Goal: Information Seeking & Learning: Find specific fact

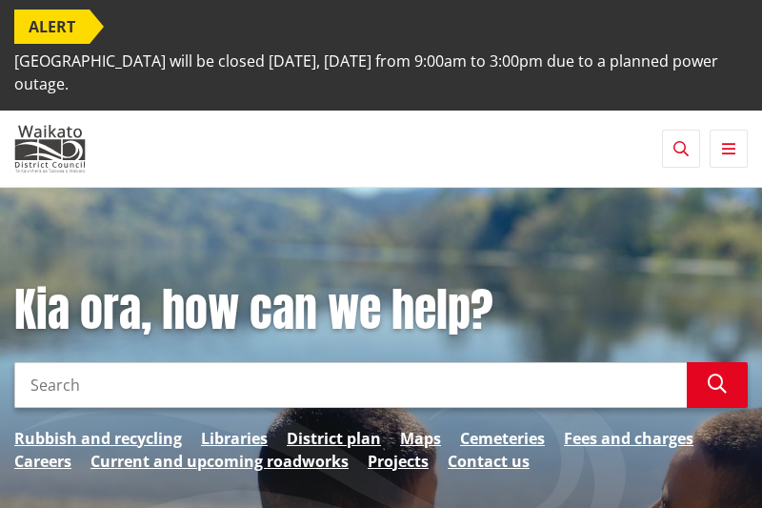
click at [37, 384] on input "Search" at bounding box center [350, 385] width 672 height 46
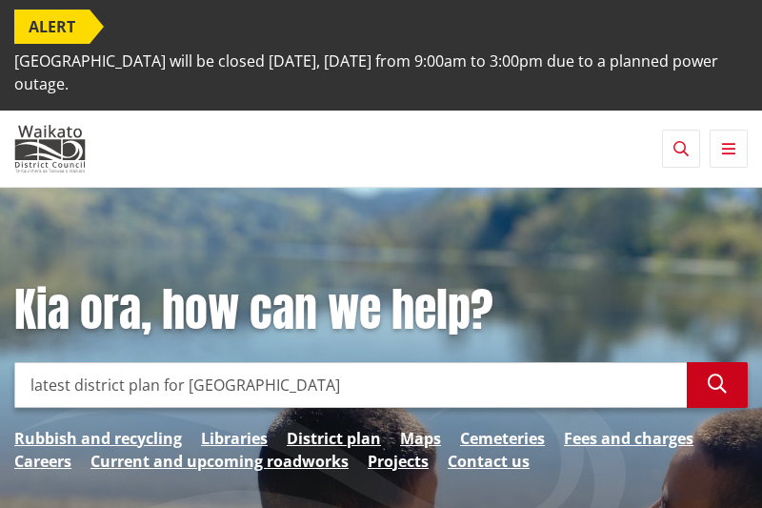
type input "latest district plan for [GEOGRAPHIC_DATA]"
click at [719, 374] on icon "button" at bounding box center [717, 383] width 19 height 19
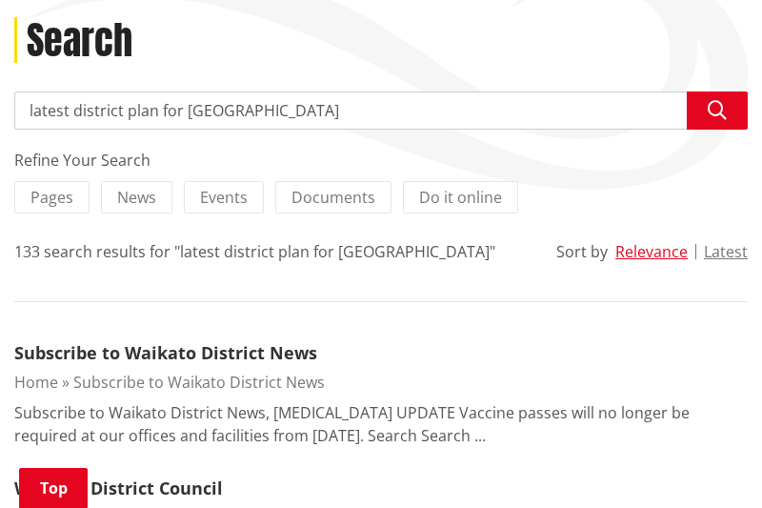
scroll to position [249, 0]
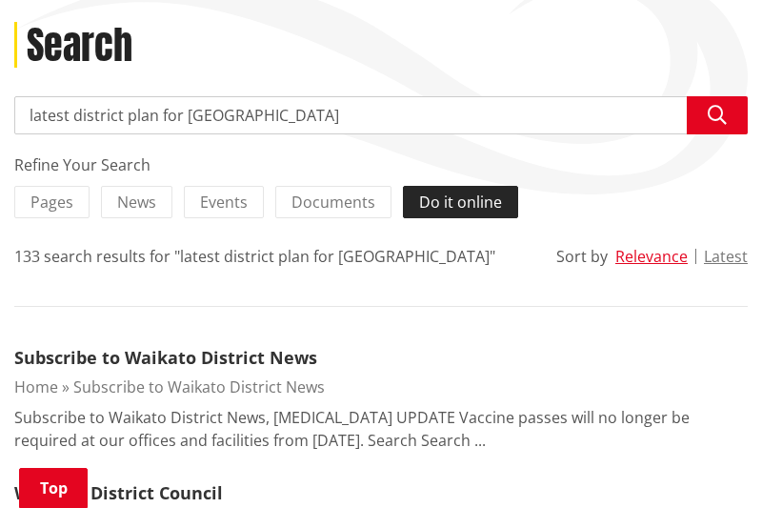
click at [469, 202] on span "Do it online" at bounding box center [460, 201] width 83 height 21
click at [0, 0] on input "Do it online" at bounding box center [0, 0] width 0 height 0
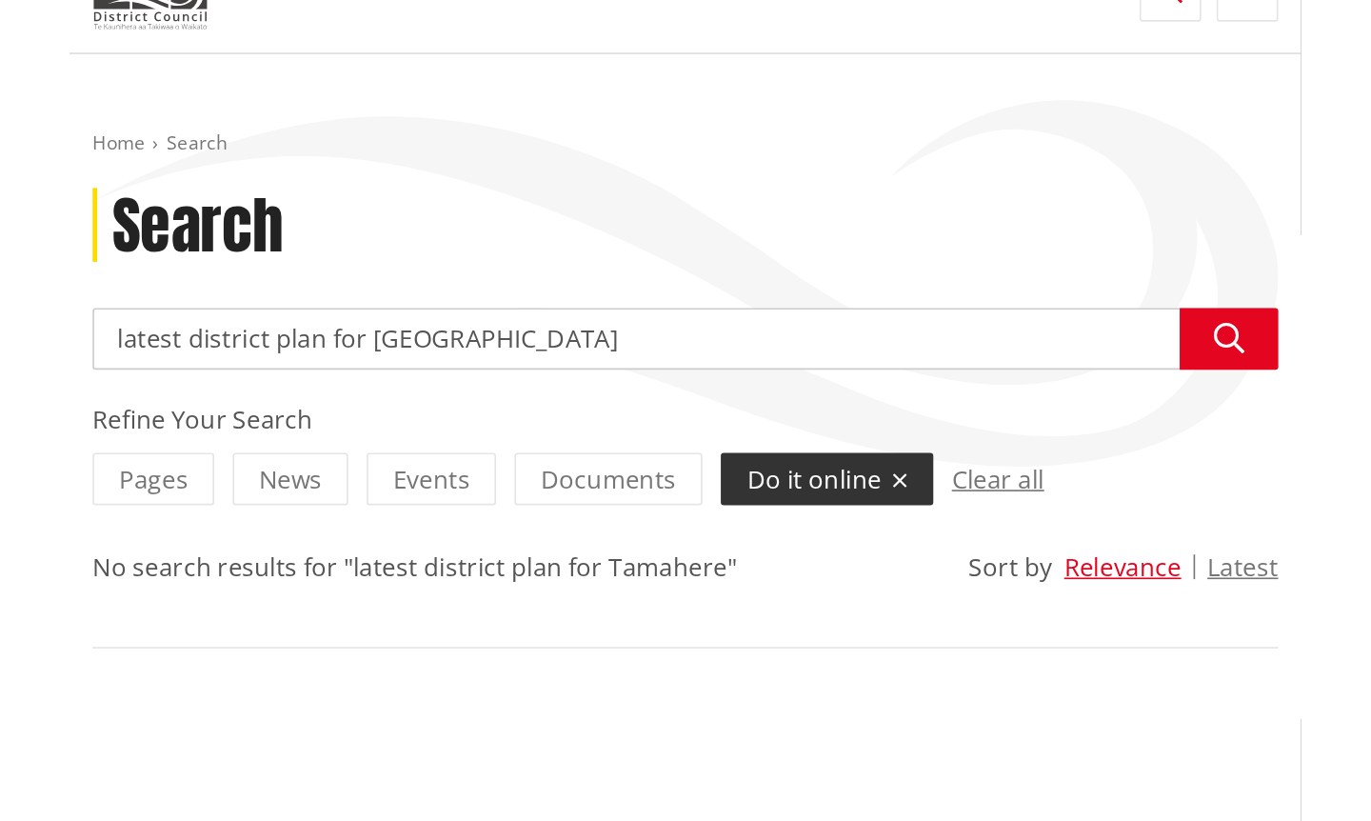
scroll to position [158, 0]
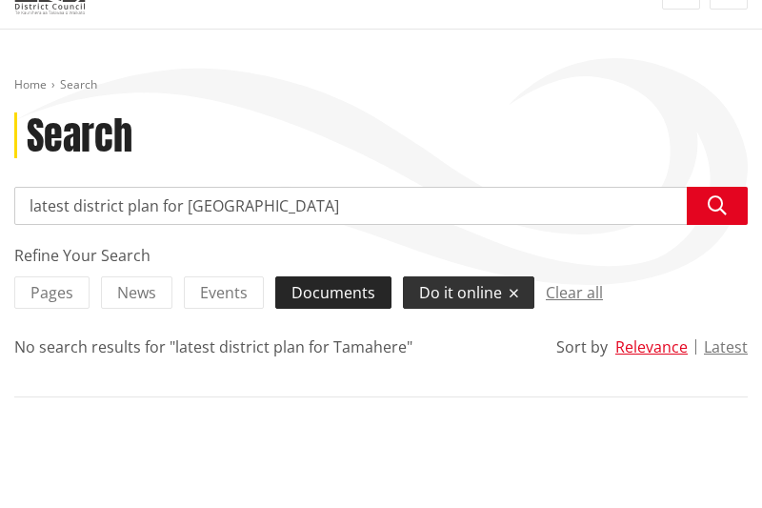
click at [347, 295] on span "Documents" at bounding box center [333, 292] width 84 height 21
click at [0, 0] on input "Documents" at bounding box center [0, 0] width 0 height 0
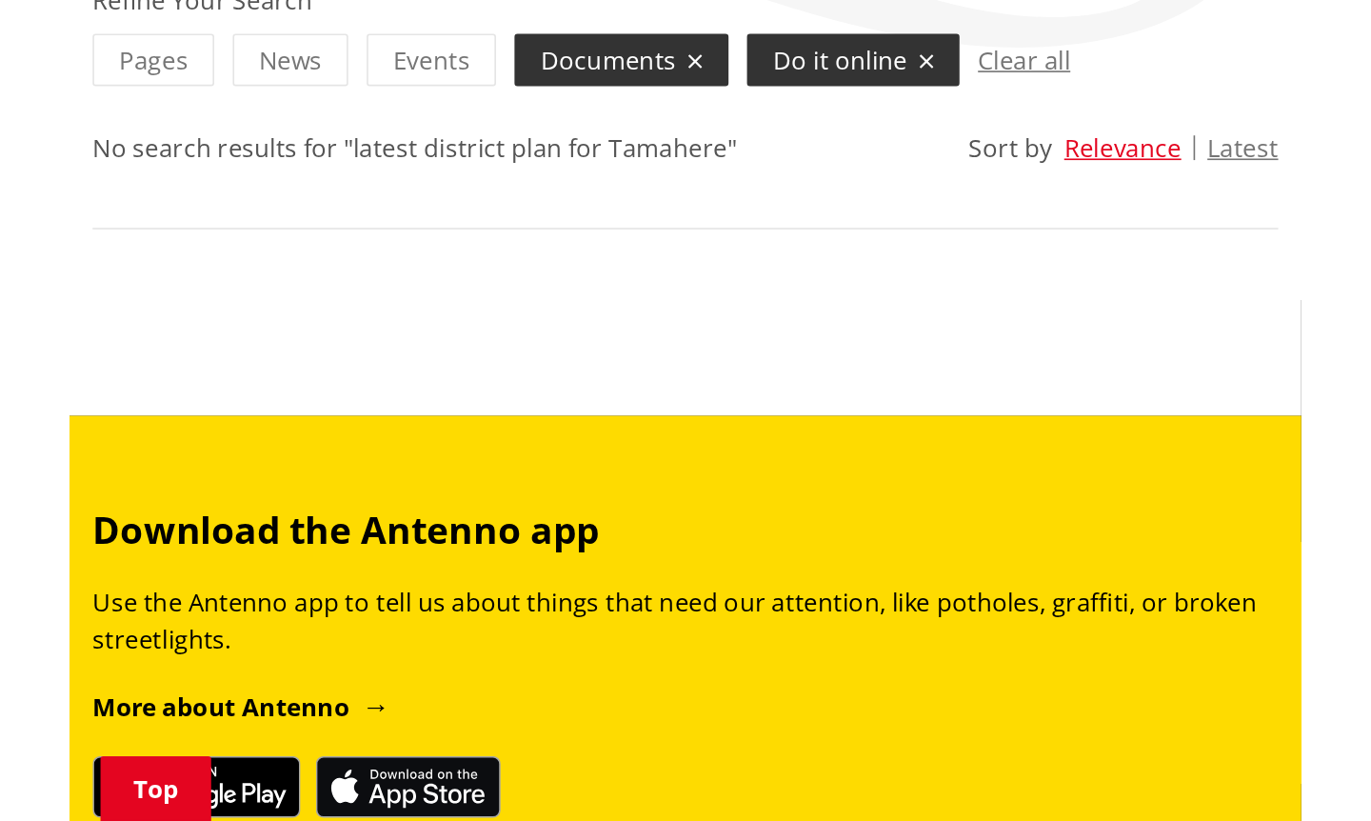
scroll to position [415, 0]
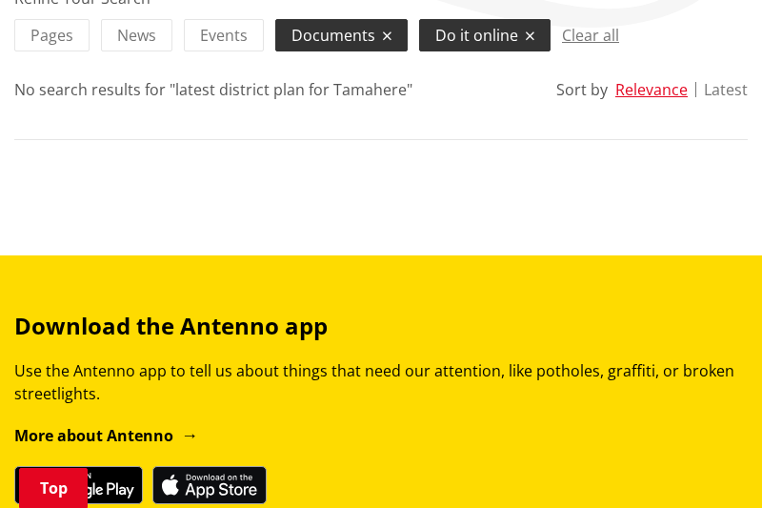
click at [728, 90] on button "Latest" at bounding box center [726, 89] width 44 height 17
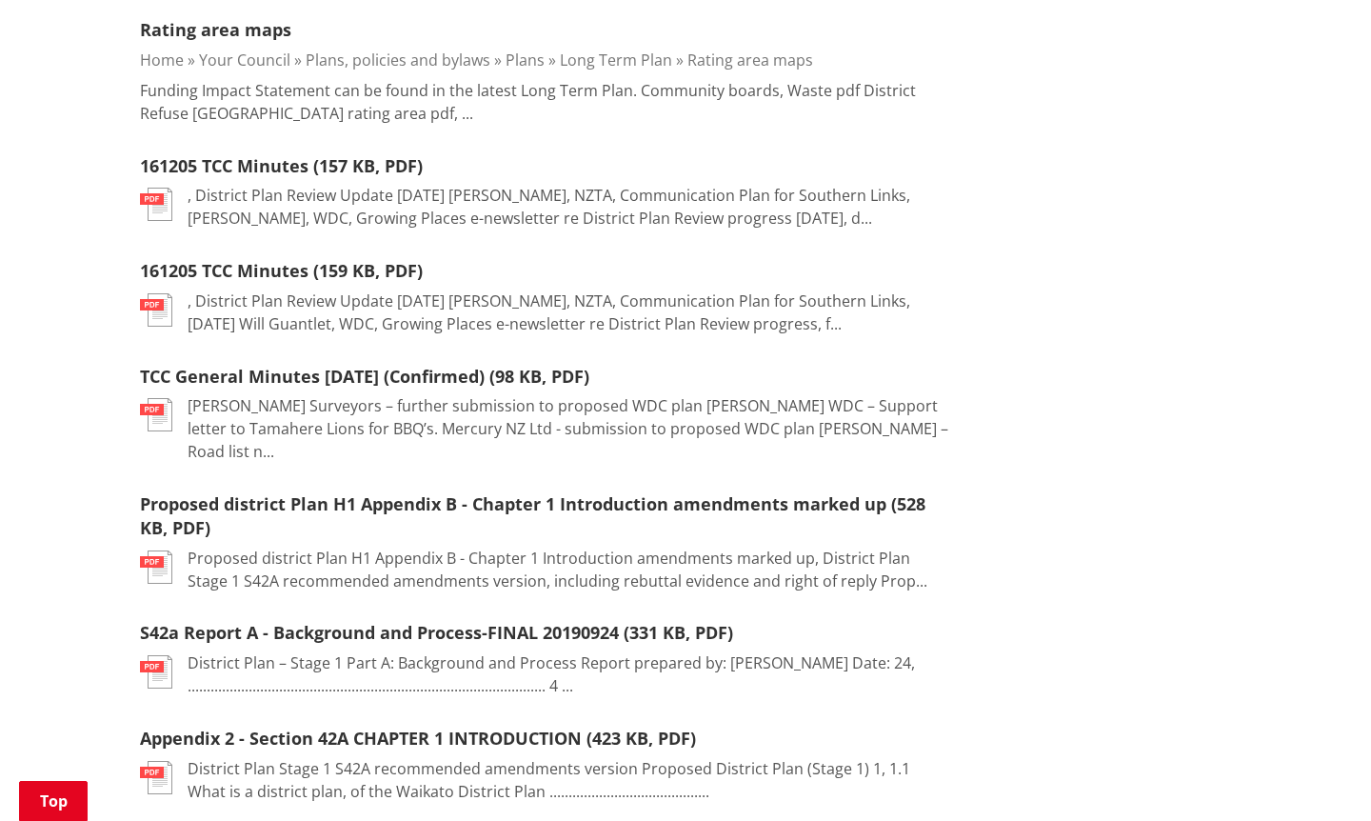
scroll to position [942, 0]
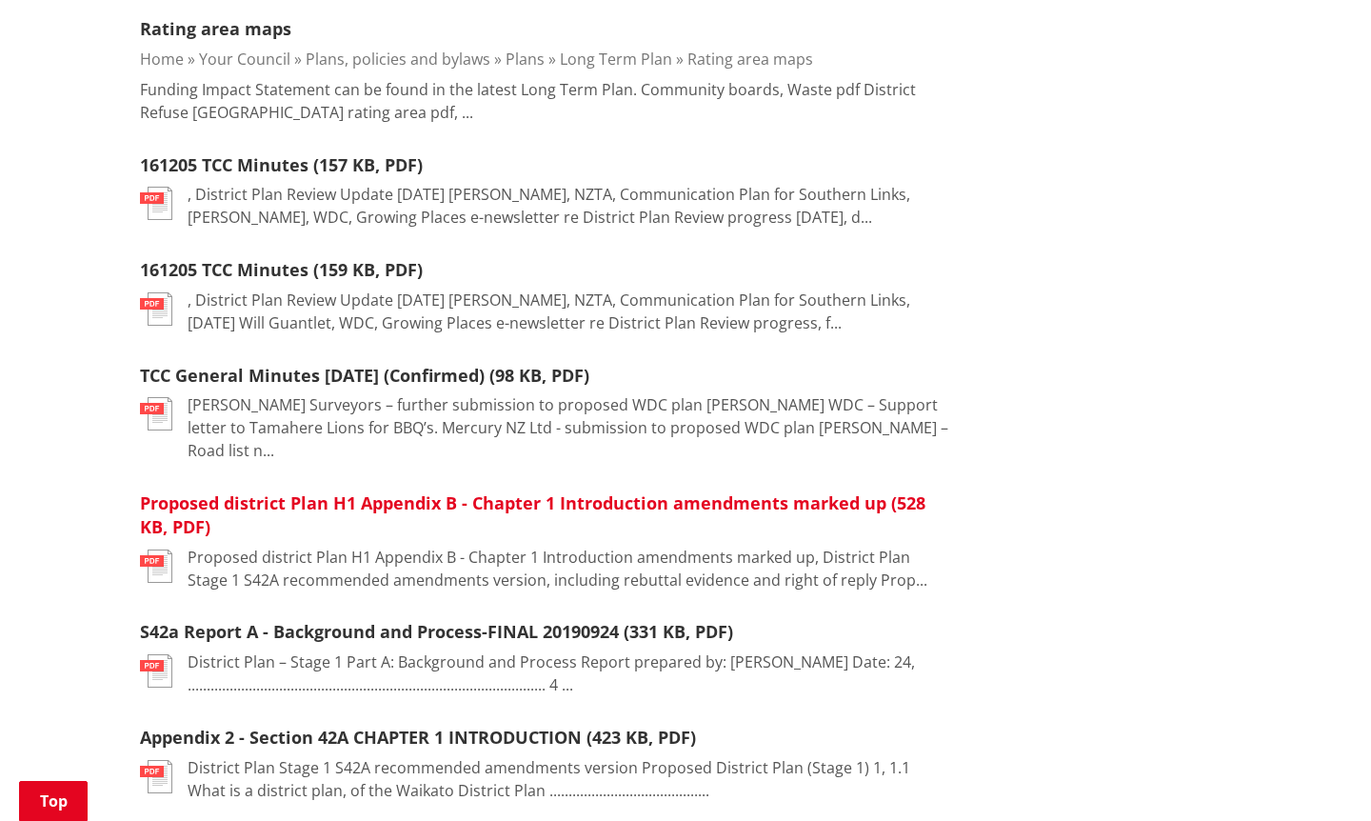
click at [200, 491] on link "Proposed district Plan H1 Appendix B - Chapter 1 Introduction amendments marked…" at bounding box center [533, 514] width 786 height 47
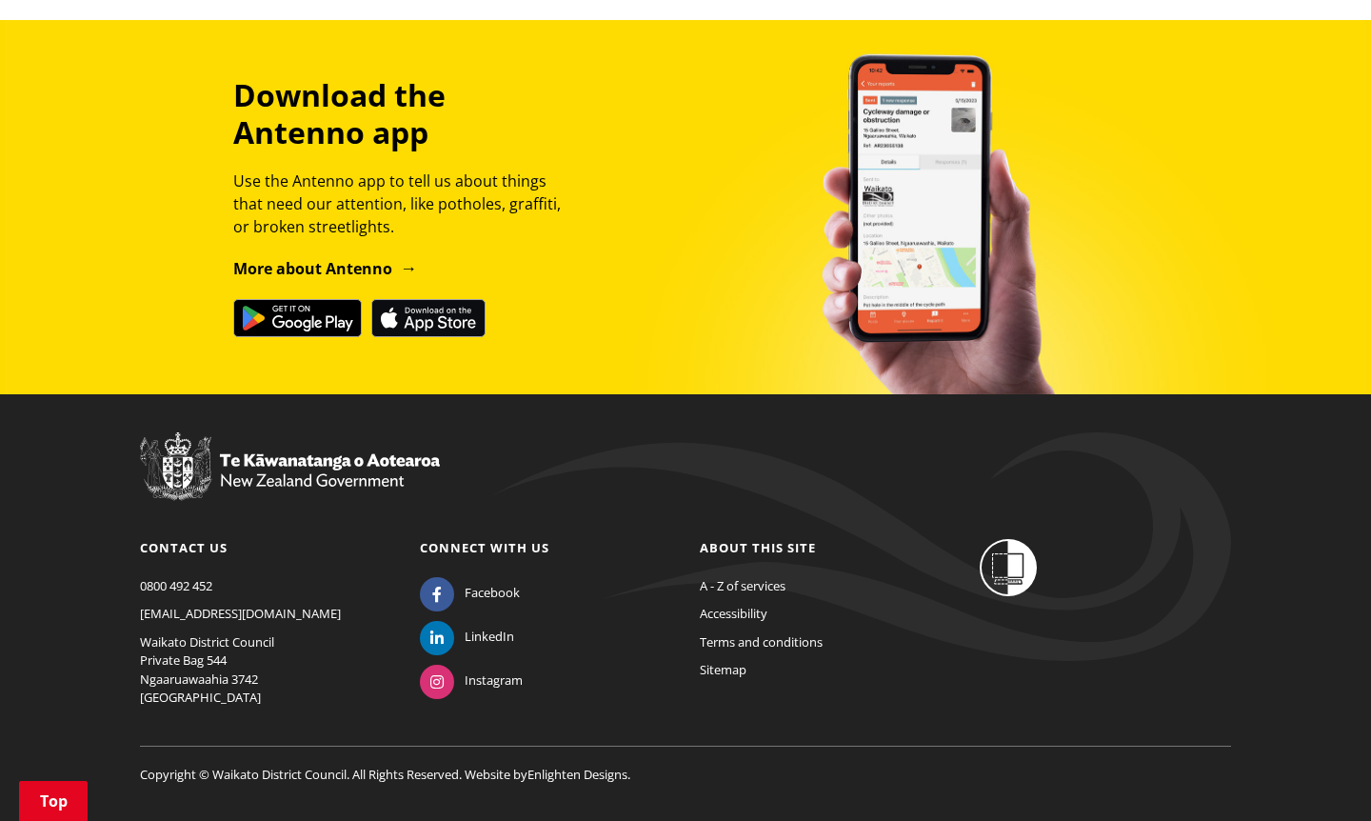
scroll to position [3081, 0]
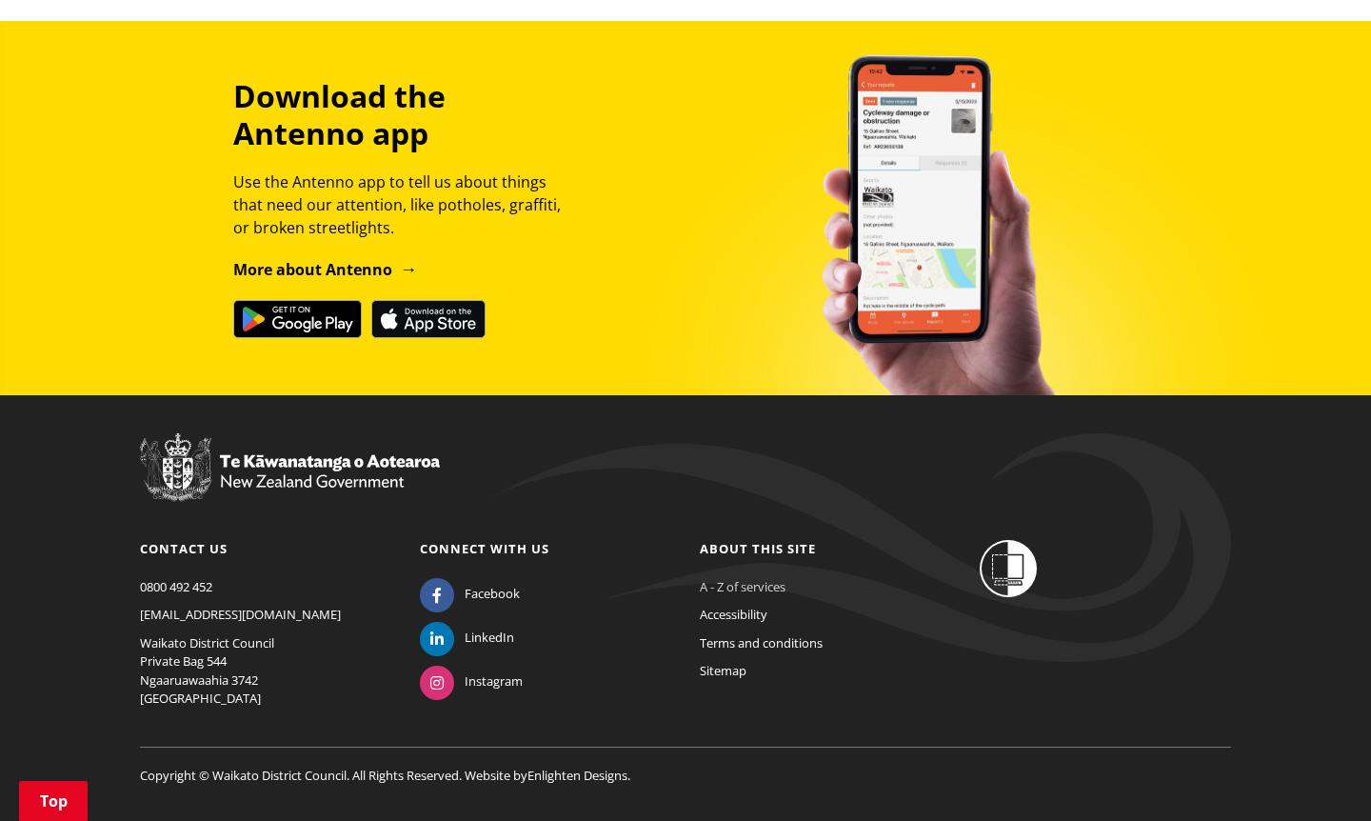
click at [765, 578] on link "A - Z of services" at bounding box center [743, 586] width 86 height 17
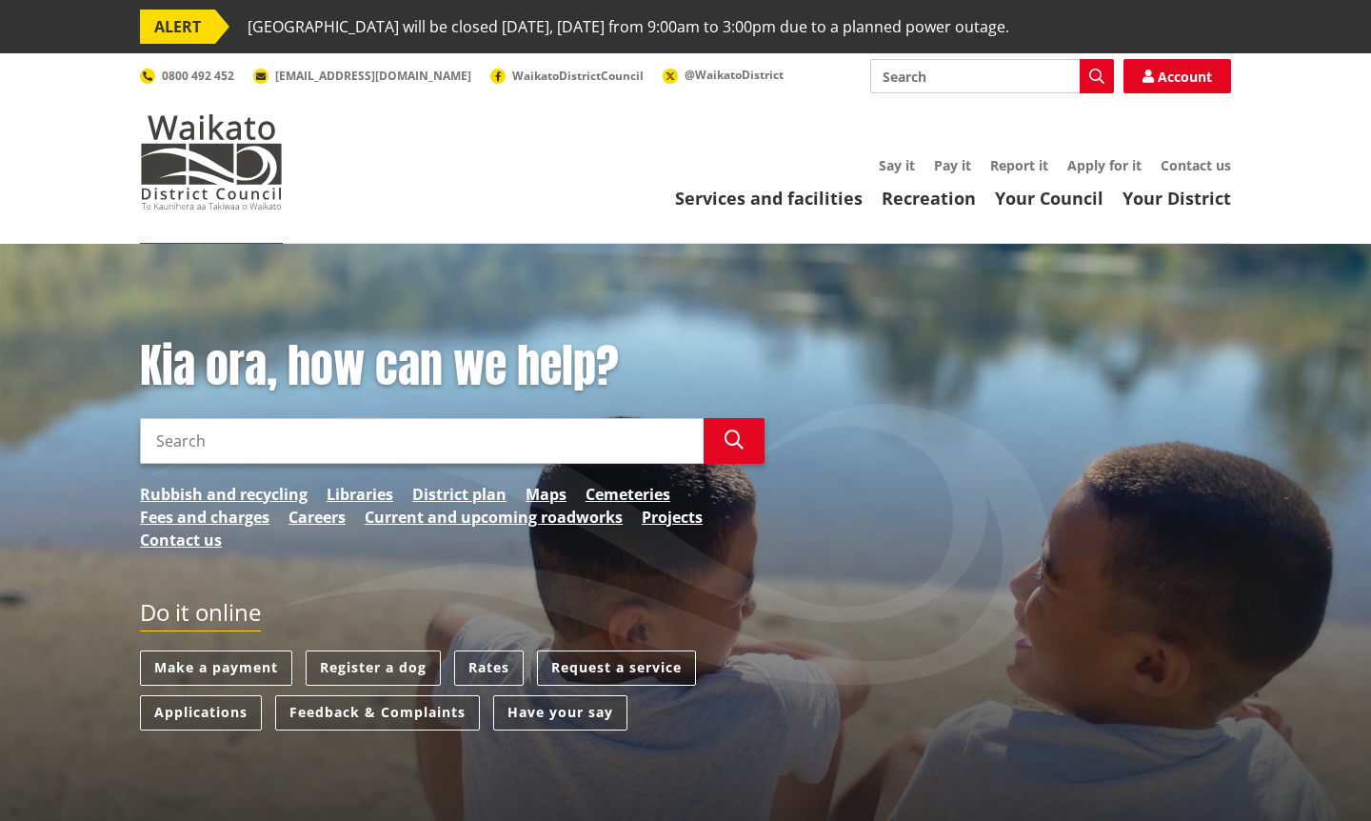
click at [150, 437] on input "Search" at bounding box center [422, 441] width 564 height 46
type input "map of [GEOGRAPHIC_DATA] on latest district plan"
click at [736, 440] on icon "button" at bounding box center [734, 439] width 19 height 19
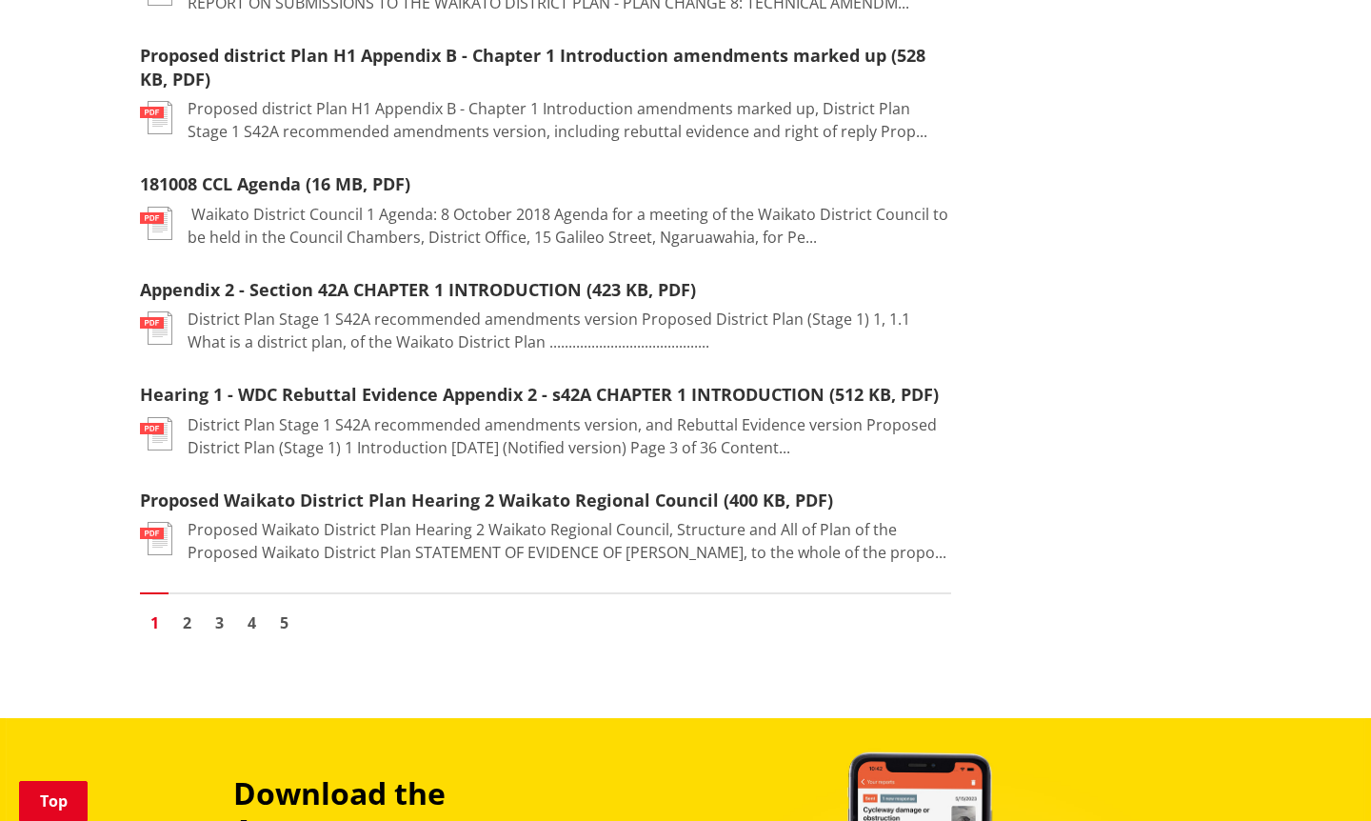
scroll to position [2292, 0]
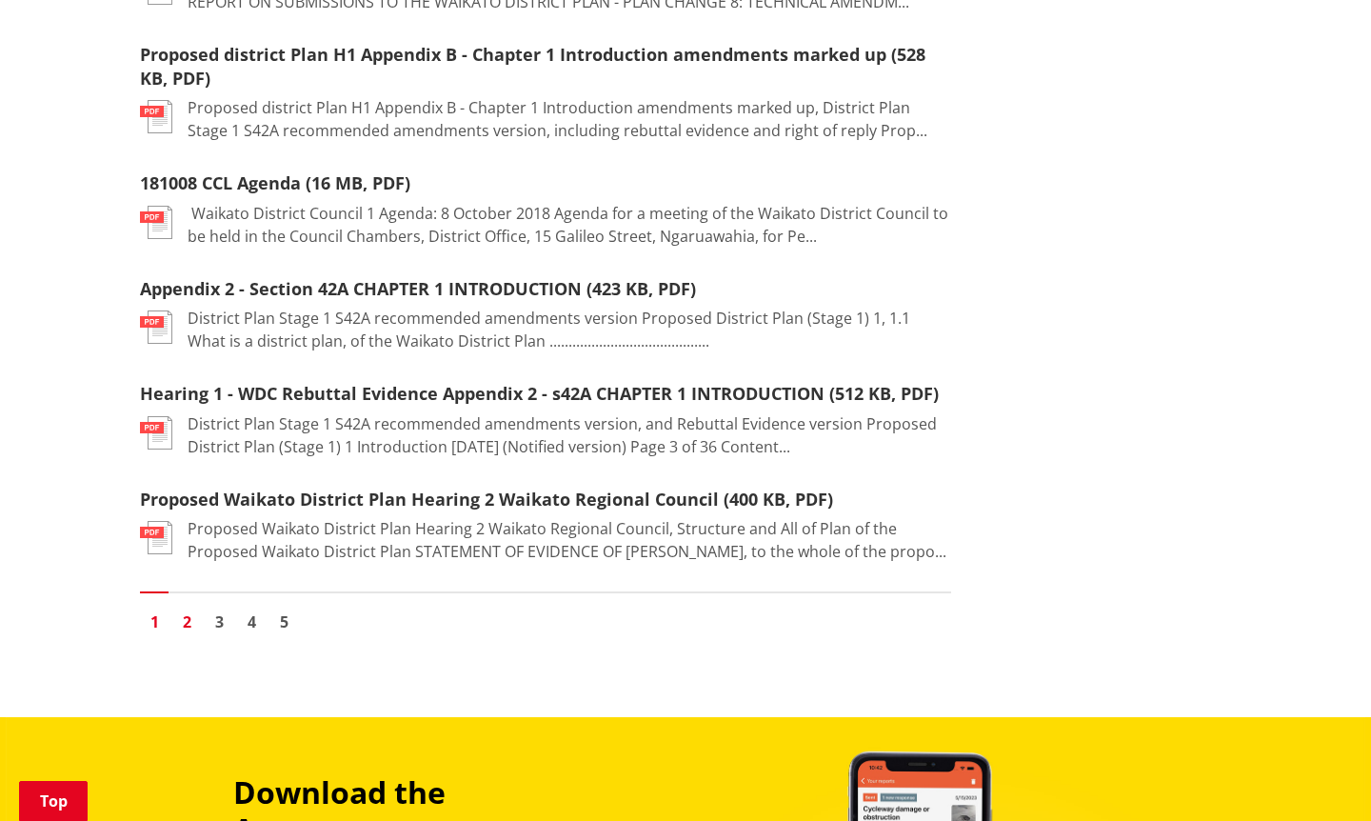
click at [185, 608] on link "2" at bounding box center [186, 622] width 29 height 29
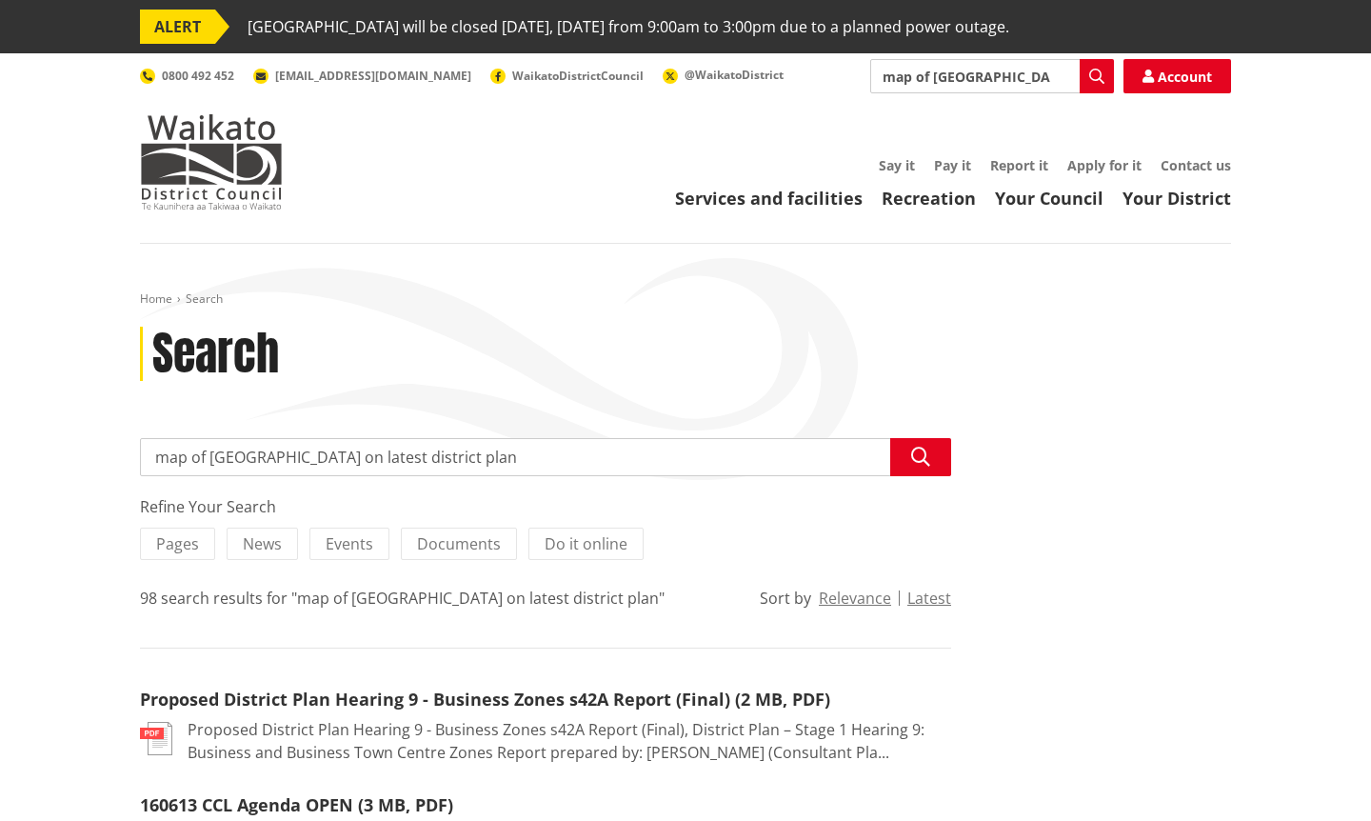
click at [1055, 77] on input "map of [GEOGRAPHIC_DATA] on latest district plan" at bounding box center [992, 76] width 244 height 34
type input "road map of [GEOGRAPHIC_DATA] on district plan"
click at [915, 454] on icon "button" at bounding box center [920, 457] width 19 height 19
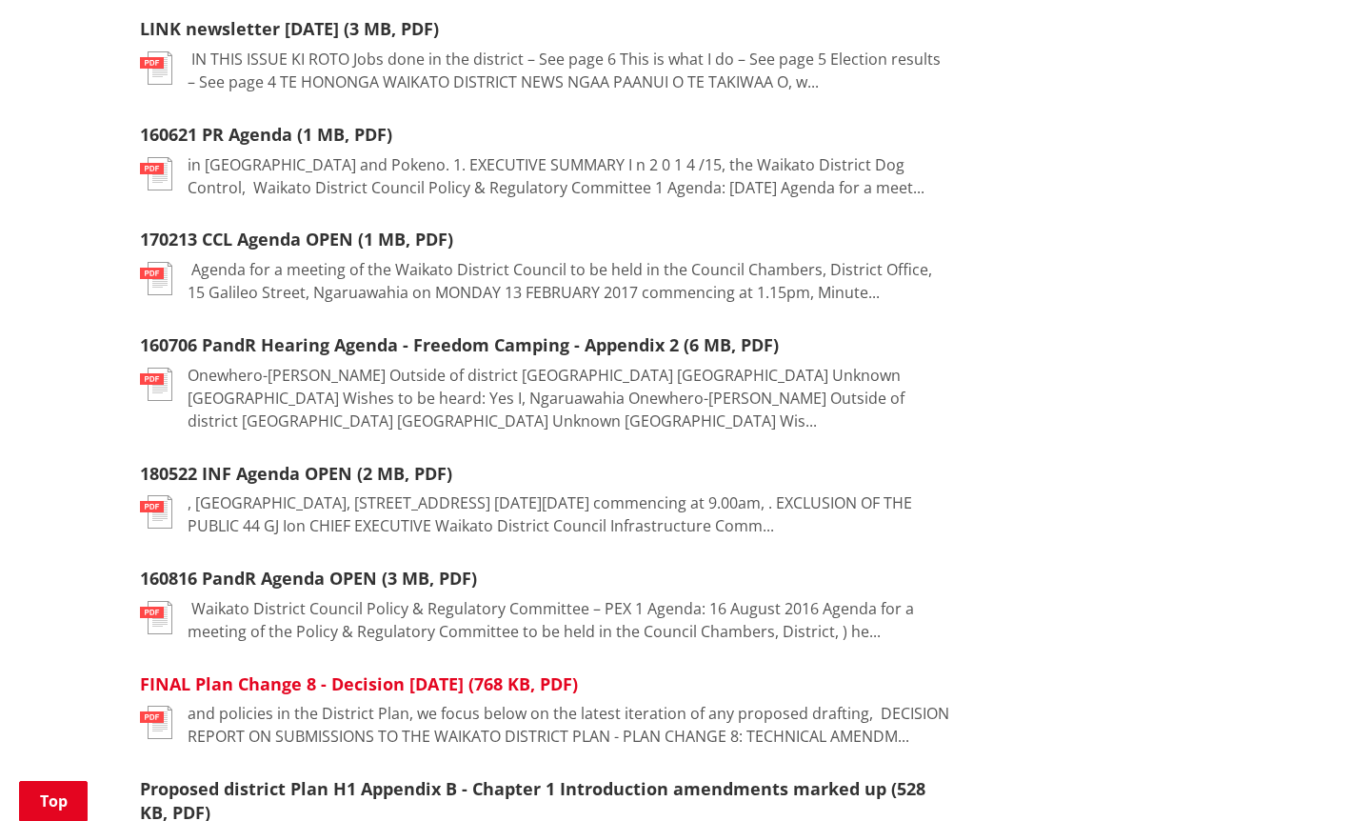
scroll to position [1559, 0]
click at [278, 671] on link "FINAL Plan Change 8 - Decision [DATE] (768 KB, PDF)" at bounding box center [359, 682] width 438 height 23
